Goal: Check status

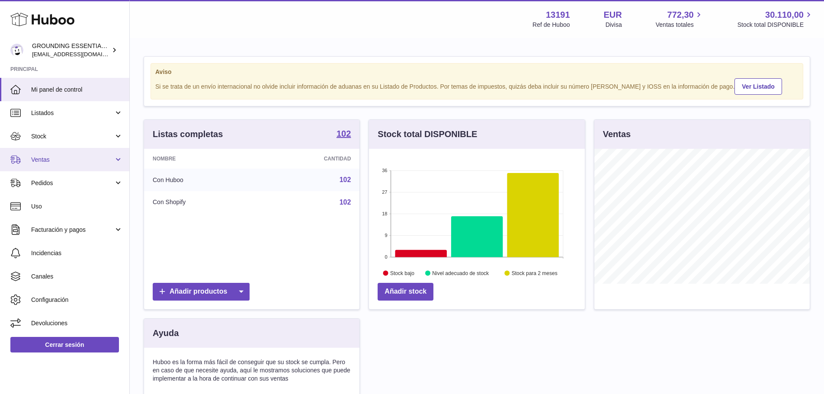
scroll to position [135, 216]
click at [58, 160] on span "Ventas" at bounding box center [72, 160] width 83 height 8
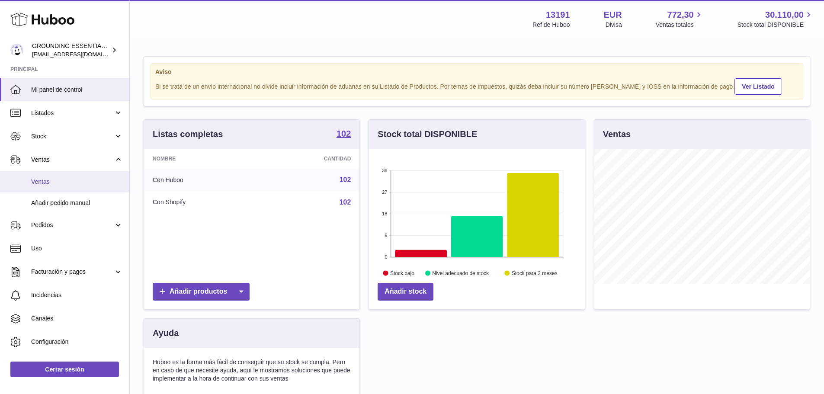
click at [56, 182] on span "Ventas" at bounding box center [77, 182] width 92 height 8
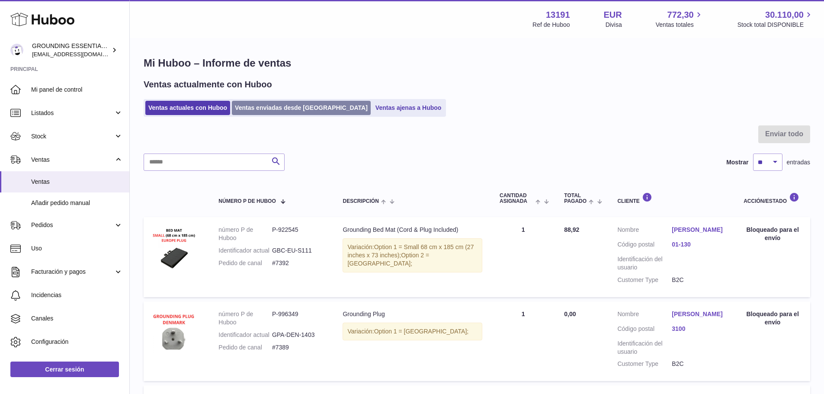
click at [302, 108] on link "Ventas enviadas desde [GEOGRAPHIC_DATA]" at bounding box center [301, 108] width 139 height 14
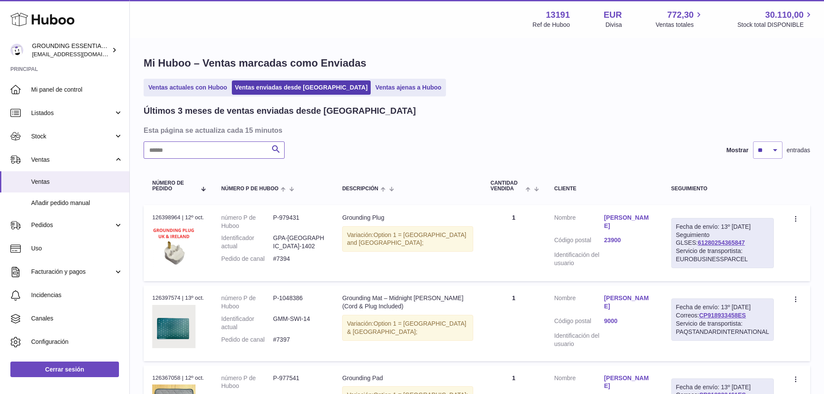
click at [217, 148] on input "text" at bounding box center [214, 149] width 141 height 17
paste input "*****"
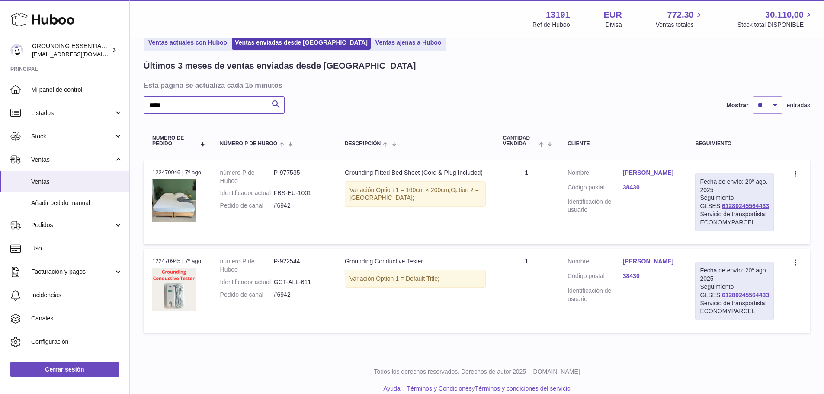
scroll to position [30, 0]
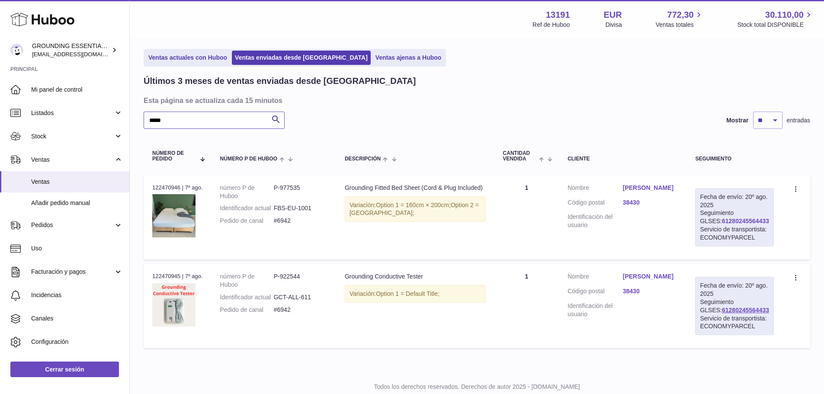
type input "*****"
drag, startPoint x: 752, startPoint y: 224, endPoint x: 698, endPoint y: 224, distance: 54.1
click at [698, 224] on td "Fecha de envío: 20º ago. 2025 Seguimiento GLSES: 61280245564433 Servicio de tra…" at bounding box center [734, 217] width 96 height 84
copy link "61280245564433"
